Goal: Check status: Check status

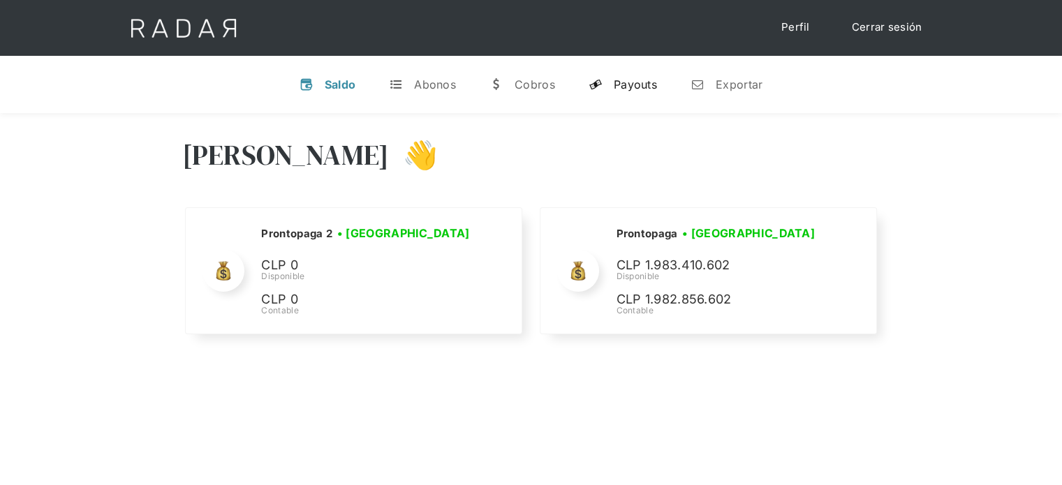
drag, startPoint x: 616, startPoint y: 82, endPoint x: 620, endPoint y: 88, distance: 7.6
click at [616, 82] on div "Payouts" at bounding box center [635, 85] width 43 height 14
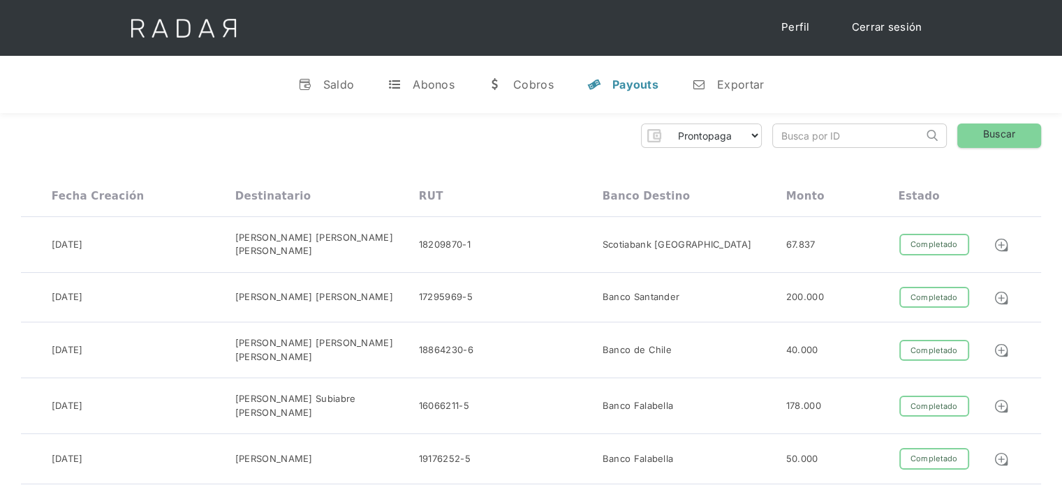
click at [796, 137] on input "search" at bounding box center [848, 135] width 150 height 23
paste input "f8e55154-632e-43f3-ab88-6bdb60b86f99"
drag, startPoint x: 796, startPoint y: 137, endPoint x: 760, endPoint y: 141, distance: 35.9
click at [760, 141] on div "Prontopaga Prontopaga 2 Thank you! Your submission has been received! Oops! Som…" at bounding box center [531, 136] width 1020 height 24
click at [784, 135] on input "f8e55154-632e-43f3-ab88-6bdb60b86f99" at bounding box center [848, 135] width 150 height 23
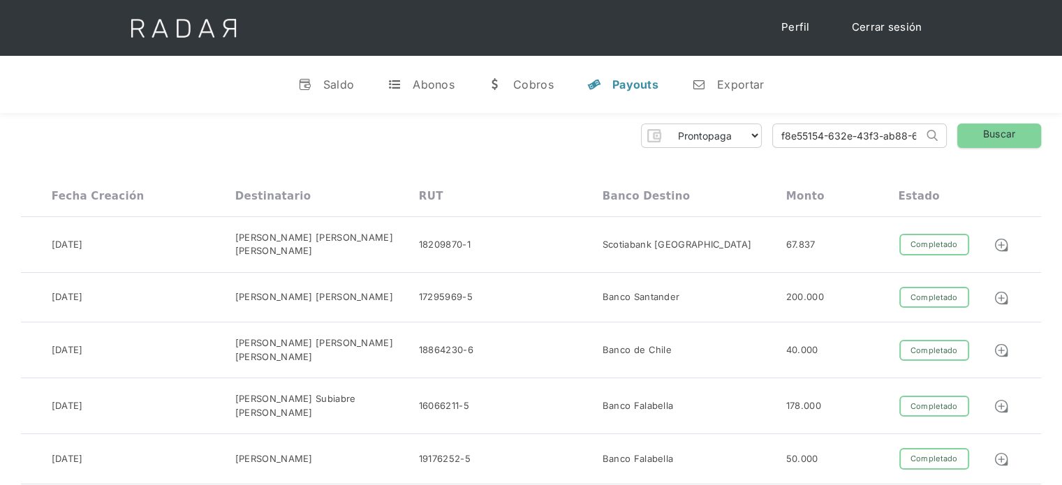
type input "3f3-ab88-6bdb60b86f99"
drag, startPoint x: 778, startPoint y: 135, endPoint x: 964, endPoint y: 128, distance: 185.9
click at [964, 128] on div "Prontopaga Prontopaga 2 Thank you! Your submission has been received! Oops! Som…" at bounding box center [531, 136] width 1020 height 24
paste input "f8e55154-632e-43f3-ab88-6bdb60b86f99"
drag, startPoint x: 882, startPoint y: 136, endPoint x: 738, endPoint y: 145, distance: 144.9
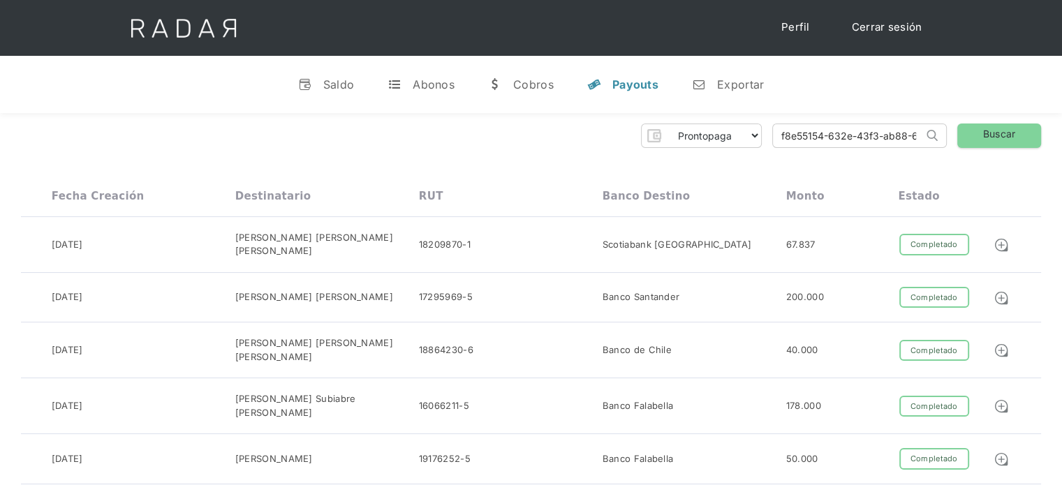
click at [738, 145] on div "Prontopaga Prontopaga 2 Thank you! Your submission has been received! Oops! Som…" at bounding box center [531, 136] width 1020 height 24
click at [782, 134] on input "f8e55154-632e-43f3-ab88-6bdb60b86f99" at bounding box center [848, 135] width 150 height 23
click at [784, 136] on input "f8e55154-632e-43f3-ab88-6bdb60b86f99" at bounding box center [848, 135] width 150 height 23
type input "f8e55154-632e-43f3-ab88-6bdb60b86f99"
click at [1005, 131] on link "Buscar" at bounding box center [1000, 136] width 84 height 24
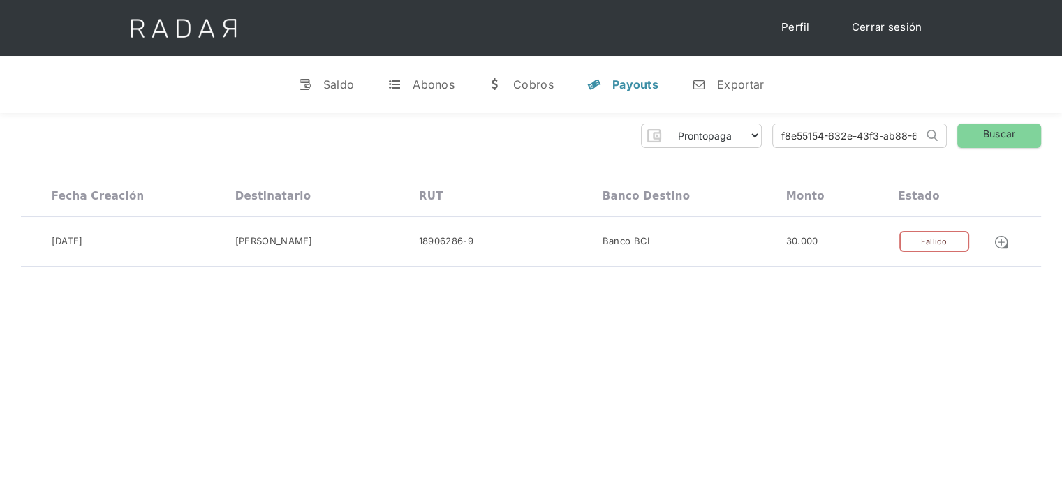
click at [874, 22] on link "Cerrar sesión" at bounding box center [887, 27] width 98 height 27
